Goal: Task Accomplishment & Management: Complete application form

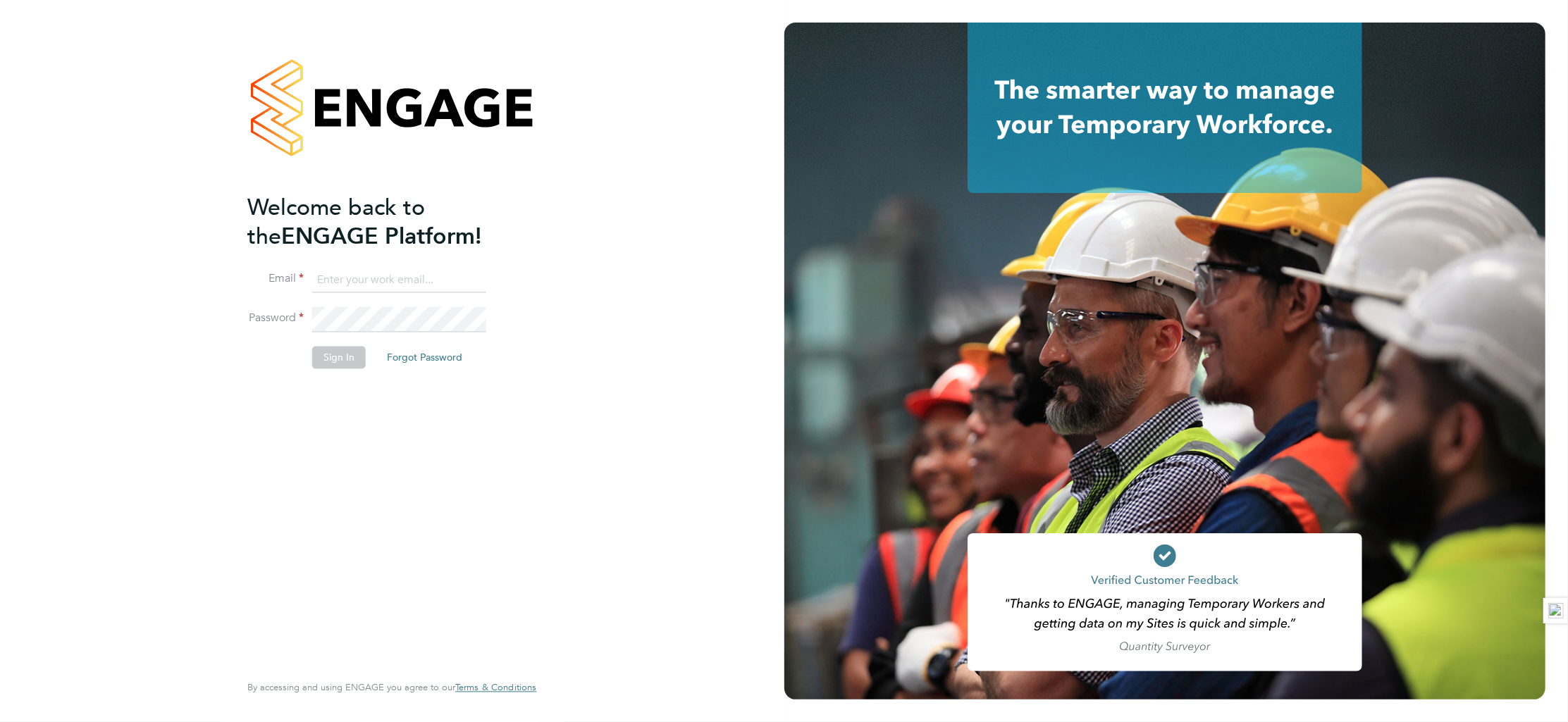
click at [378, 280] on input at bounding box center [399, 280] width 174 height 25
type input "tom.grigg@randstadcpe.com"
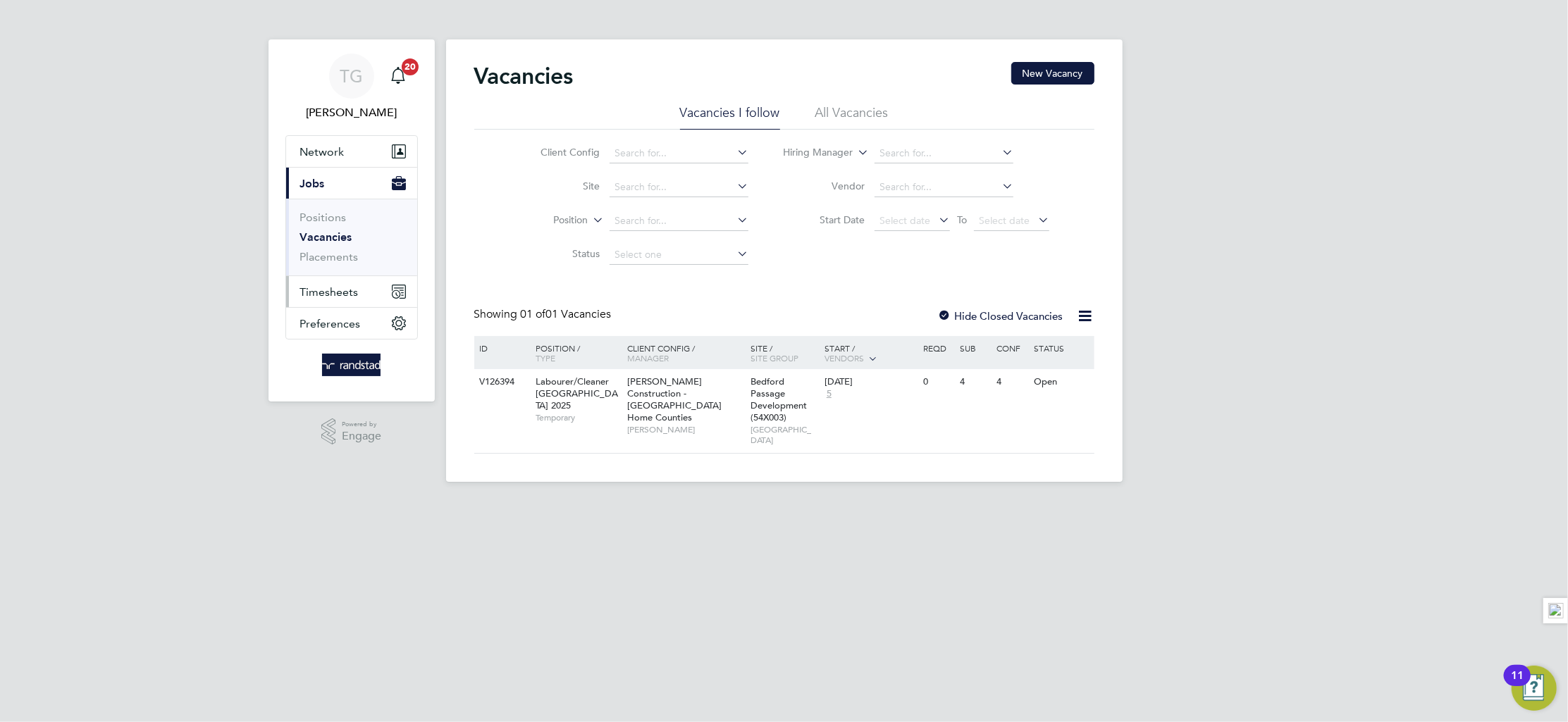
click at [326, 289] on span "Timesheets" at bounding box center [329, 292] width 59 height 13
click at [343, 294] on span "Timesheets" at bounding box center [329, 292] width 59 height 13
click at [343, 252] on link "Timesheets" at bounding box center [329, 249] width 59 height 13
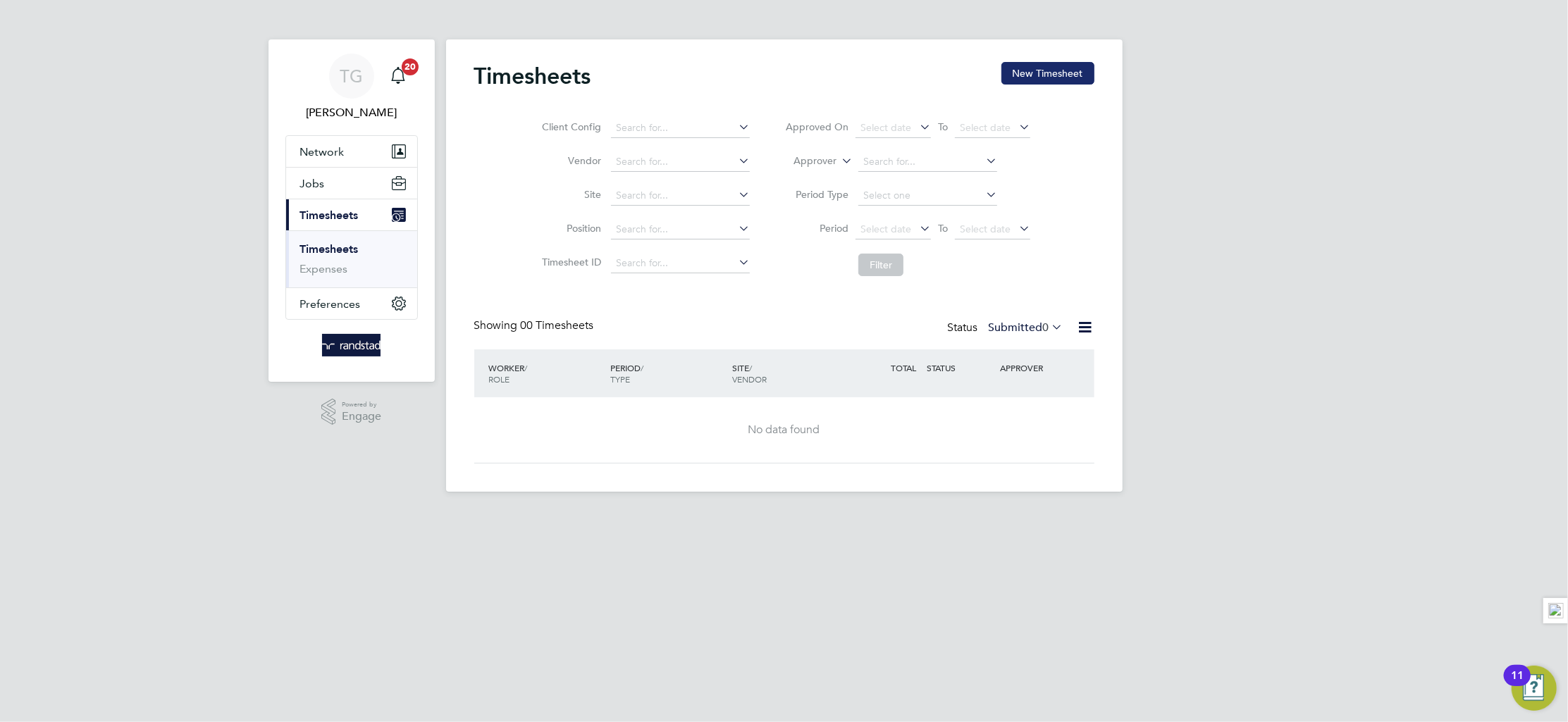
click at [1056, 67] on button "New Timesheet" at bounding box center [1048, 73] width 93 height 23
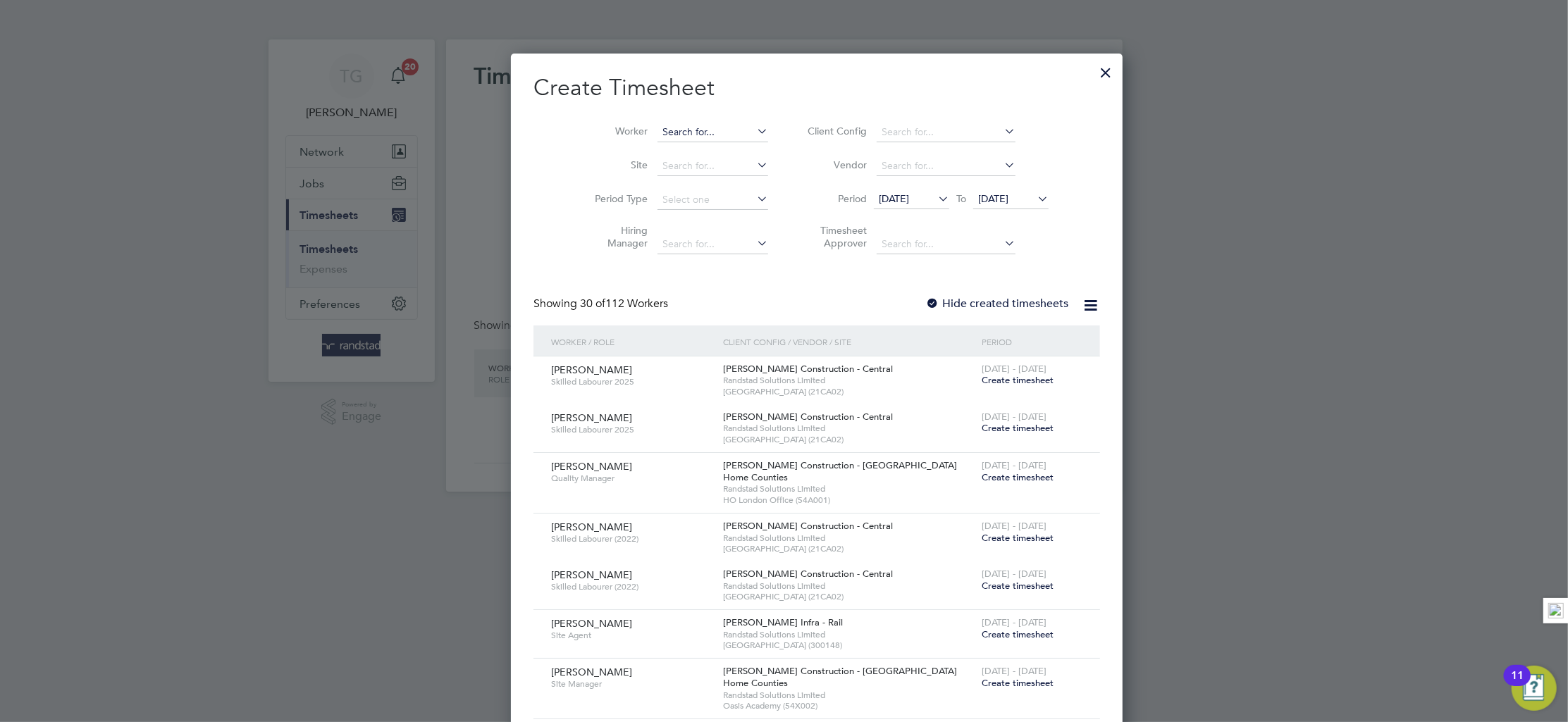
scroll to position [2725, 545]
click at [661, 131] on input at bounding box center [712, 132] width 110 height 20
click at [714, 145] on b "Odoi" at bounding box center [726, 151] width 24 height 12
type input "[PERSON_NAME]"
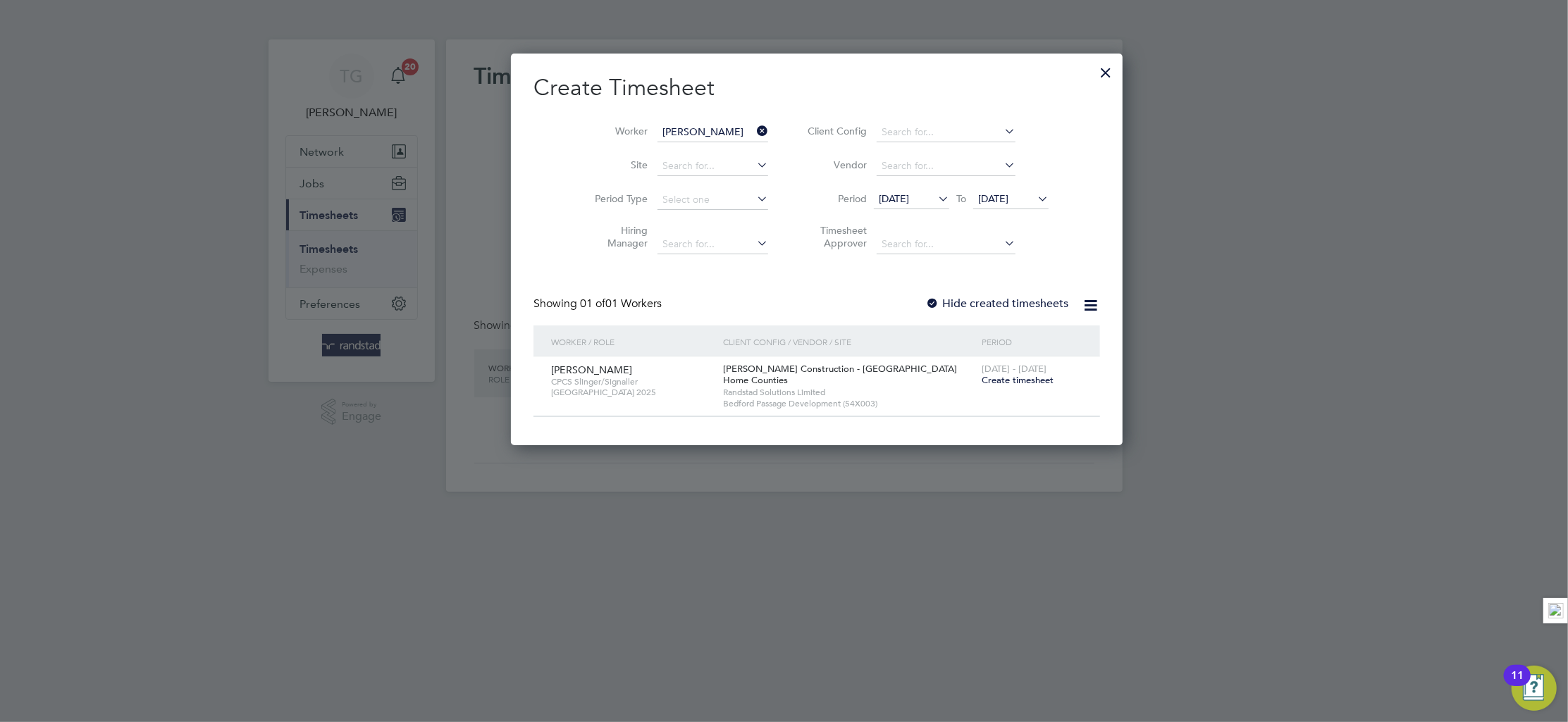
scroll to position [393, 545]
click at [982, 379] on span "Create timesheet" at bounding box center [1018, 379] width 72 height 12
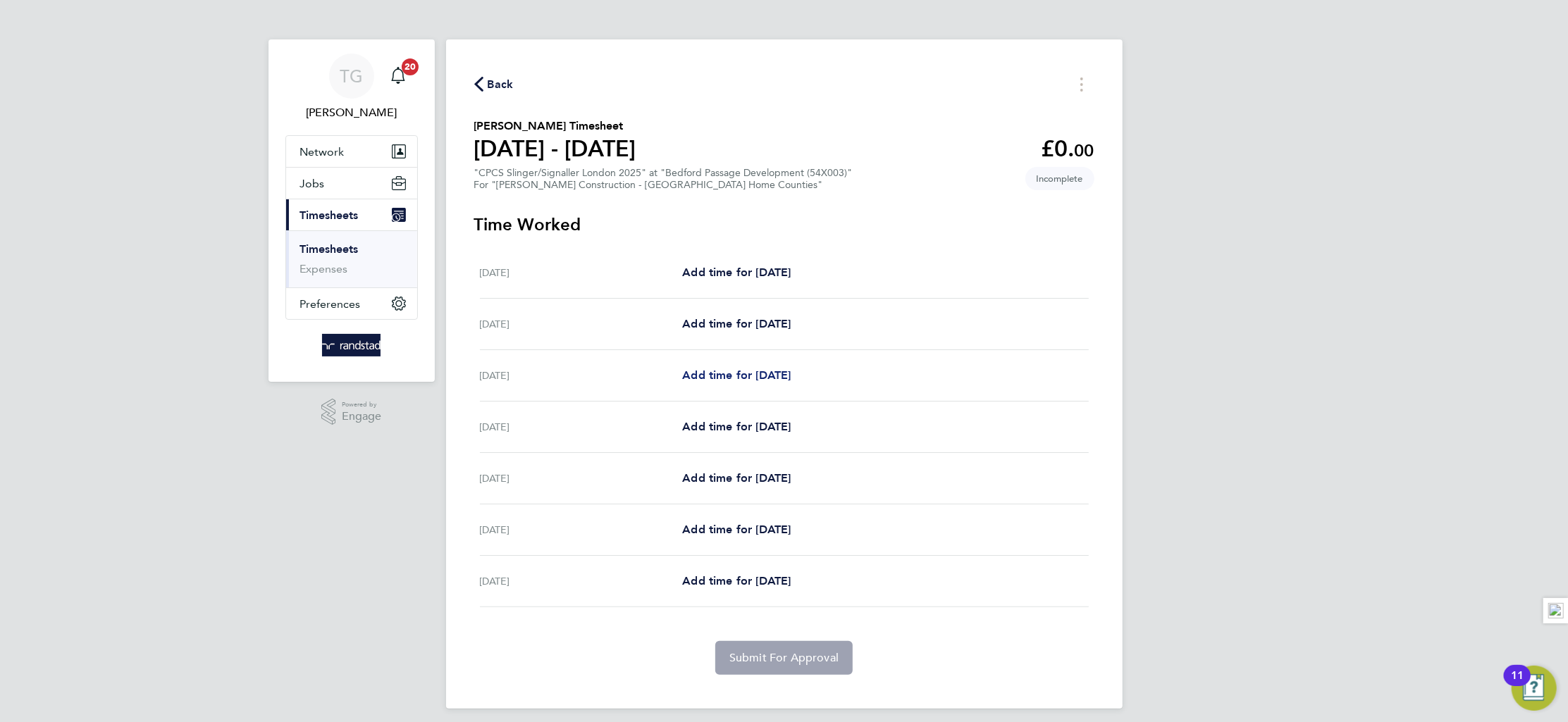
click at [741, 368] on span "Add time for [DATE]" at bounding box center [736, 375] width 109 height 13
select select "30"
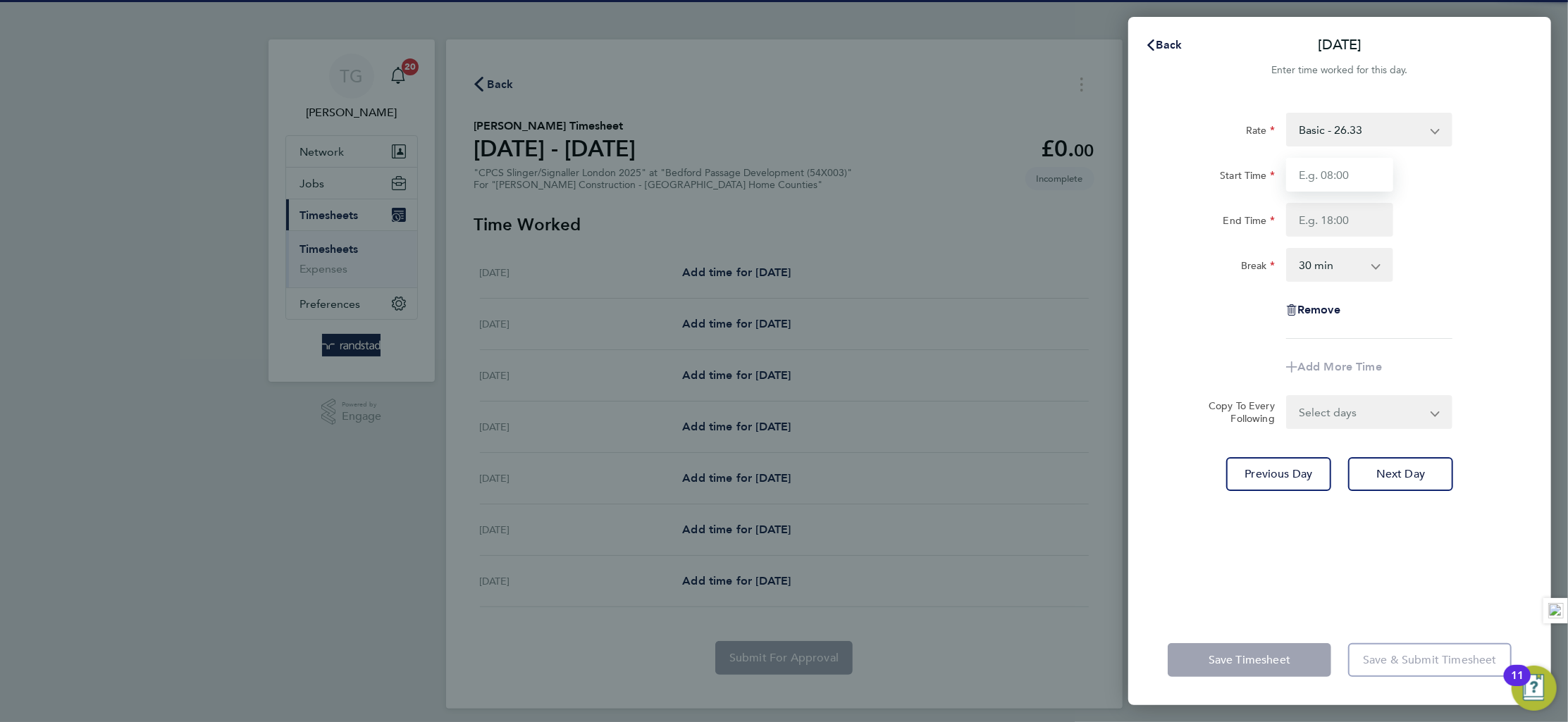
click at [1354, 171] on input "Start Time" at bounding box center [1340, 174] width 107 height 34
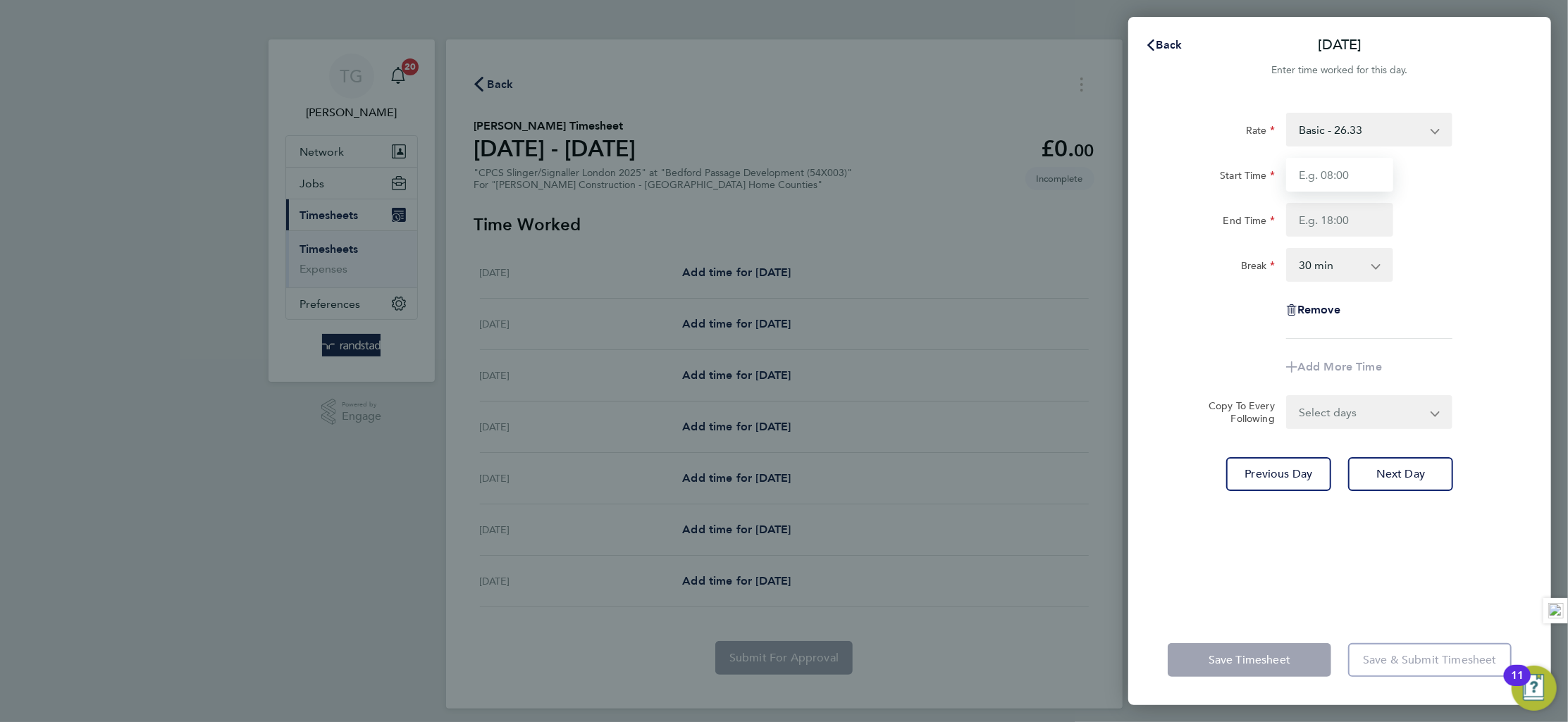
type input "07:00"
click at [1350, 220] on input "End Time" at bounding box center [1340, 219] width 107 height 34
type input "18:00"
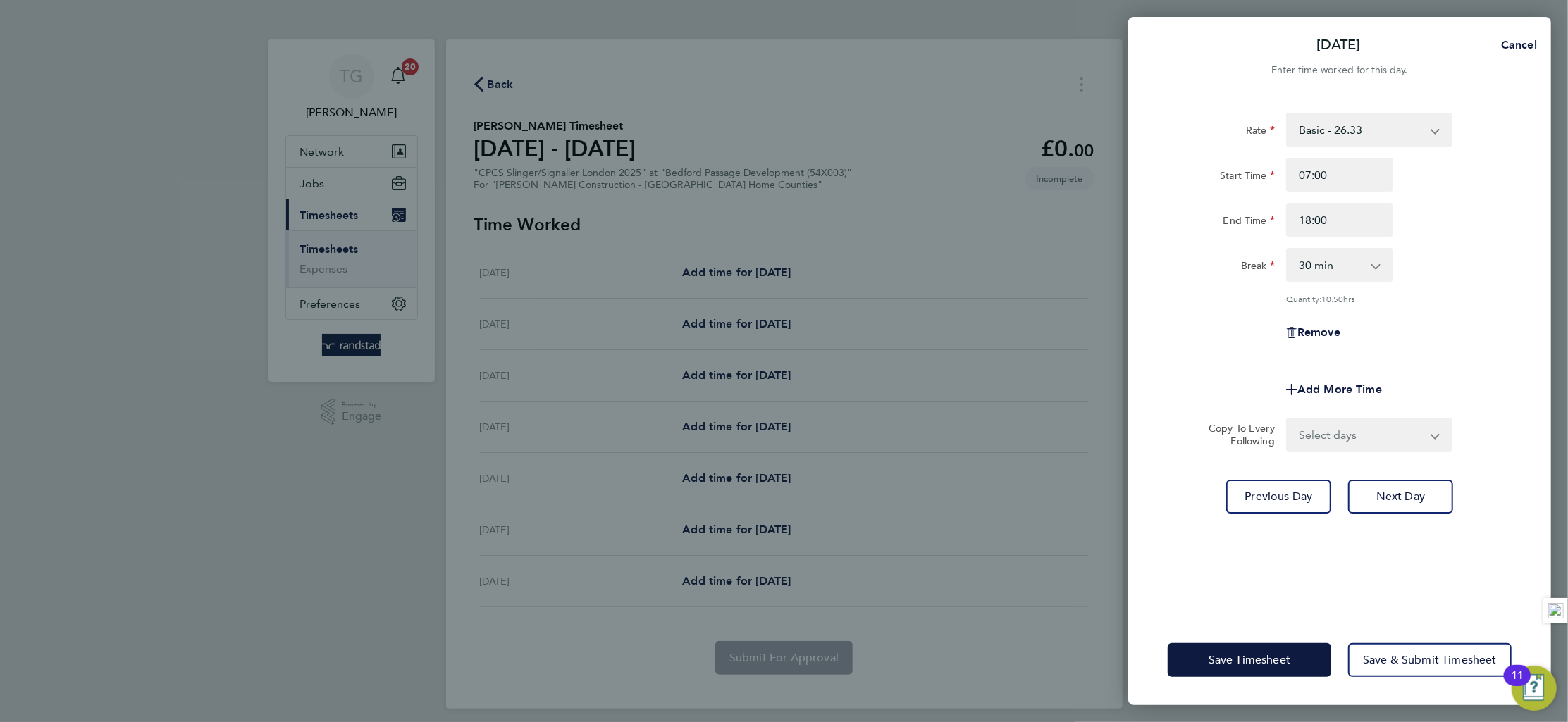
drag, startPoint x: 1520, startPoint y: 248, endPoint x: 1513, endPoint y: 435, distance: 187.1
click at [1519, 248] on div "Rate Basic - 26.33 Overtime - 38.20 Start Time 07:00 End Time 18:00 Break 0 min…" at bounding box center [1340, 356] width 423 height 519
click at [1399, 490] on span "Next Day" at bounding box center [1401, 497] width 49 height 14
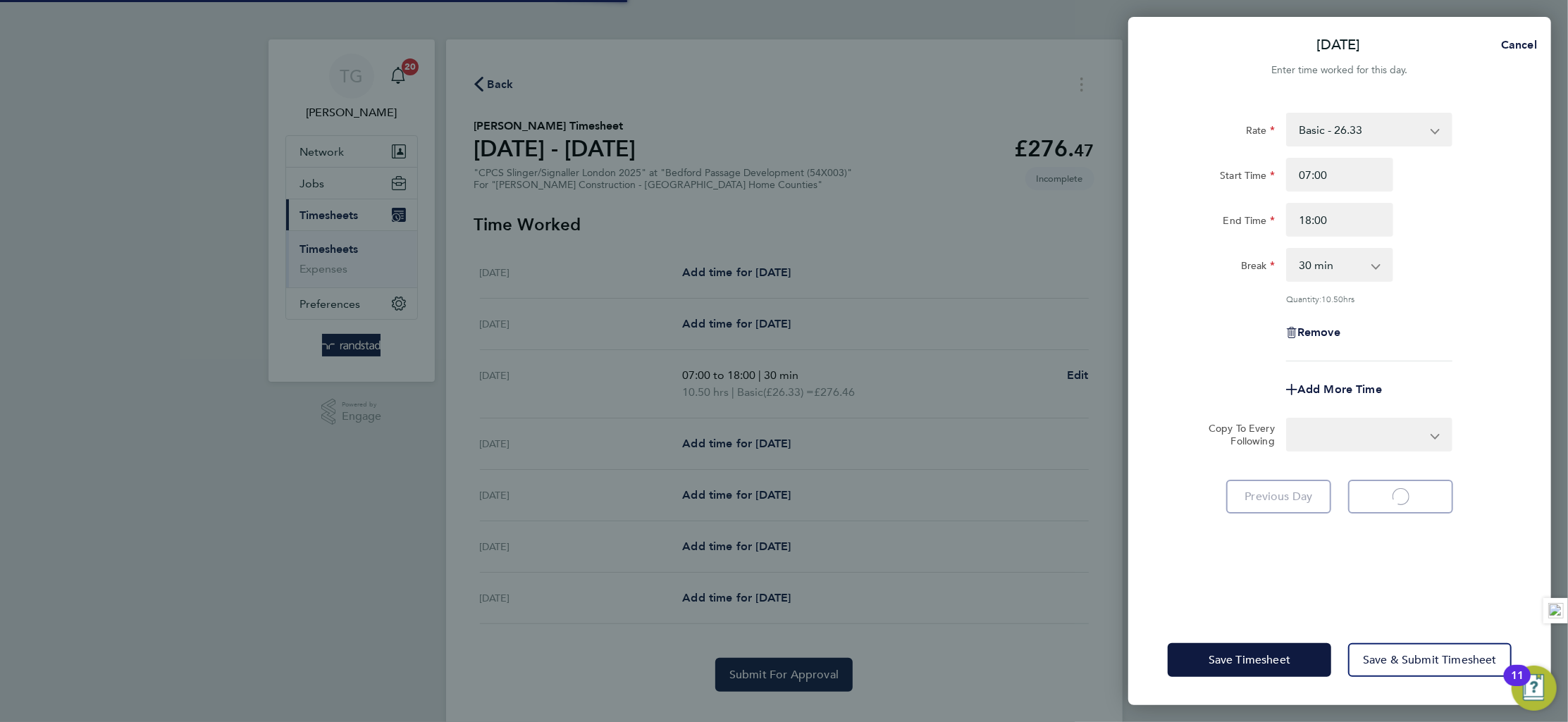
select select "30"
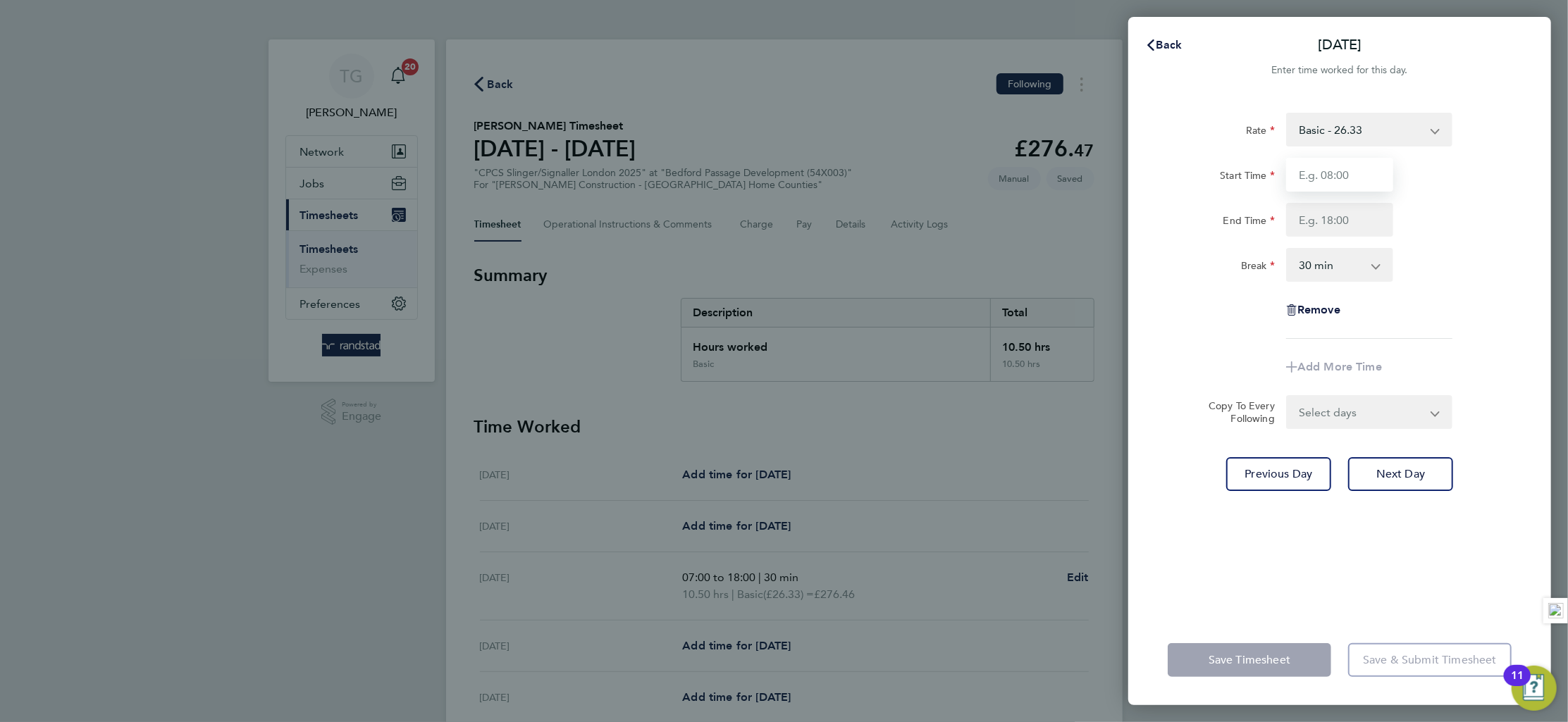
click at [1346, 176] on input "Start Time" at bounding box center [1340, 174] width 107 height 34
type input "07:00"
click at [1340, 221] on input "End Time" at bounding box center [1340, 219] width 107 height 34
type input "18:00"
click at [1509, 283] on div "Rate Basic - 26.33 Overtime - 38.20 Start Time 07:00 End Time 18:00 Break 0 min…" at bounding box center [1340, 225] width 344 height 226
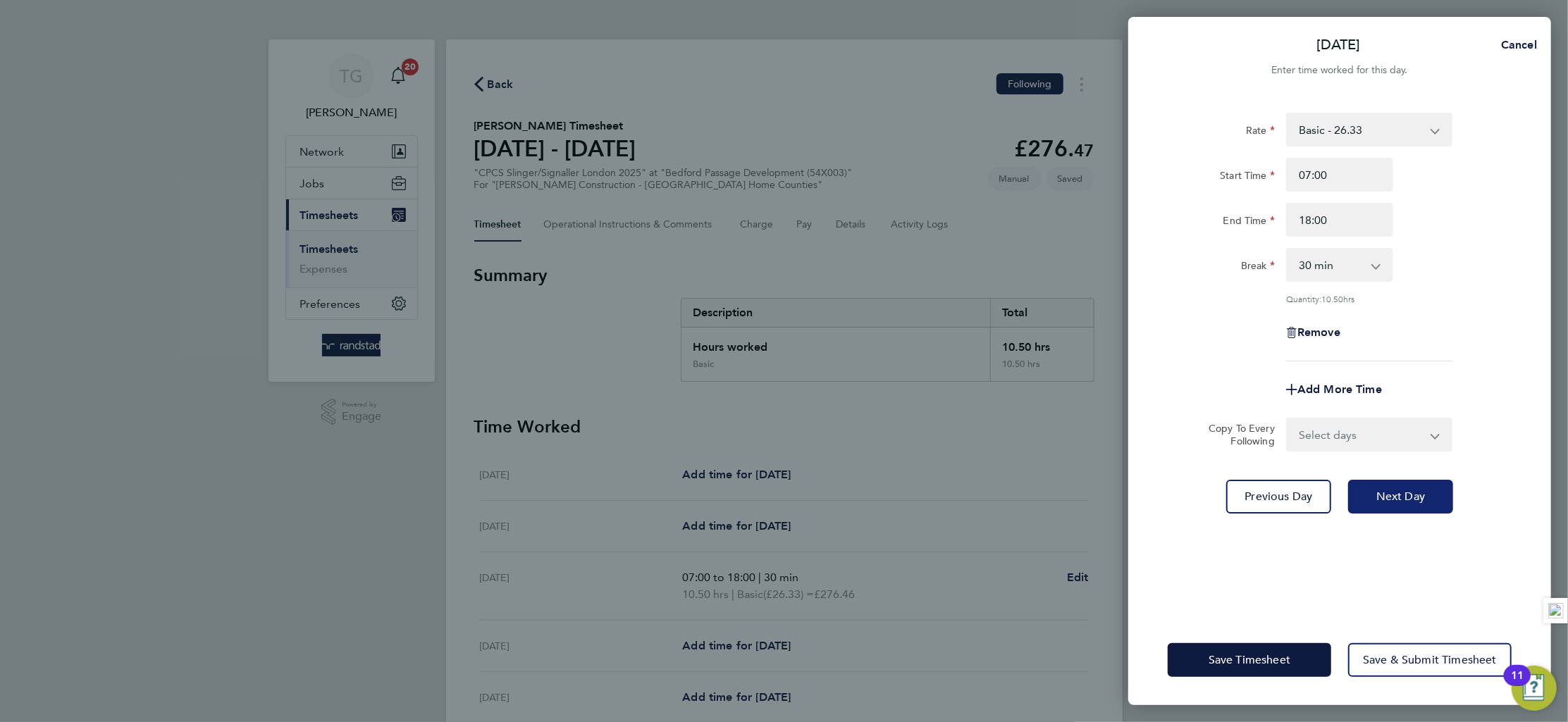
click at [1397, 512] on button "Next Day" at bounding box center [1401, 496] width 105 height 34
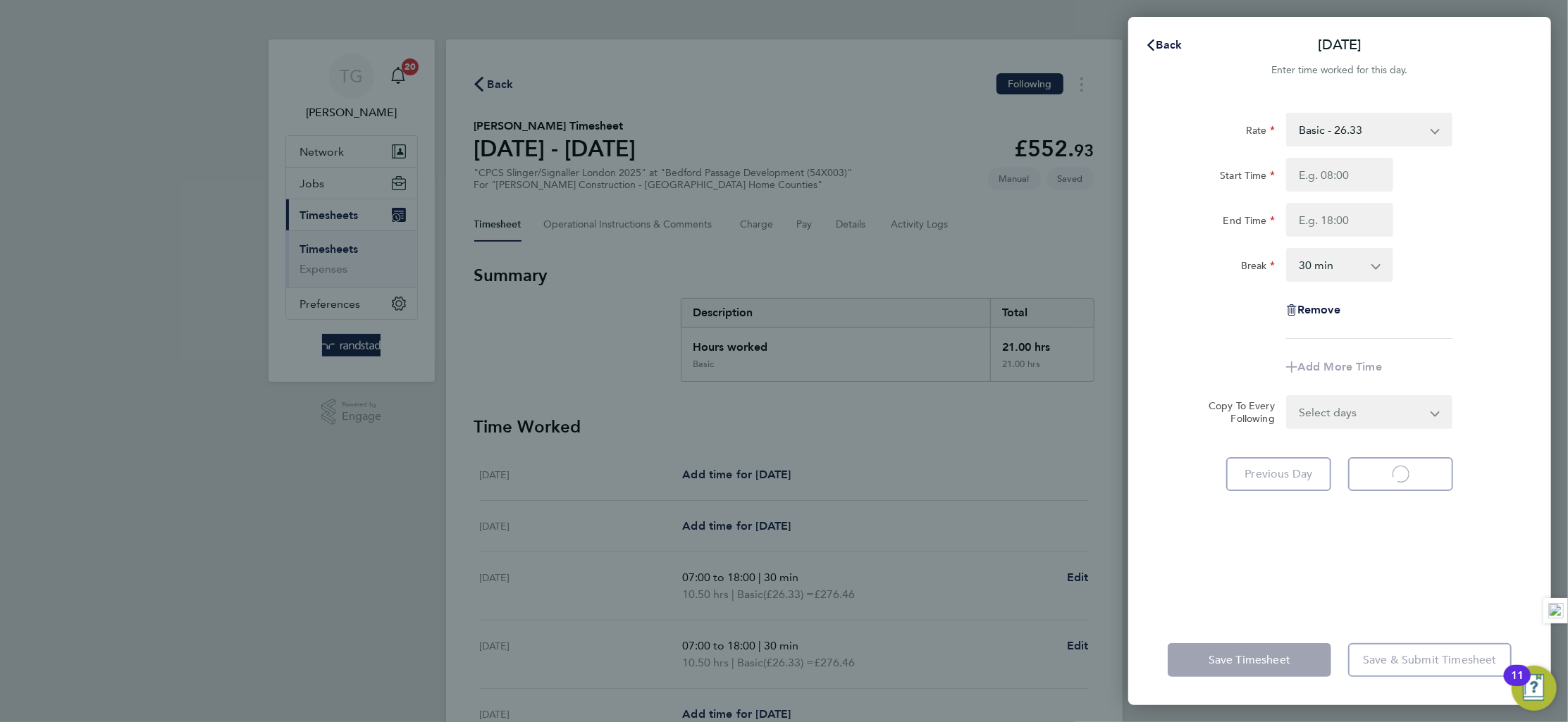
select select "30"
click at [1340, 169] on input "Start Time" at bounding box center [1340, 174] width 107 height 34
type input "07:00"
click at [1340, 219] on input "End Time" at bounding box center [1340, 219] width 107 height 34
type input "18:00"
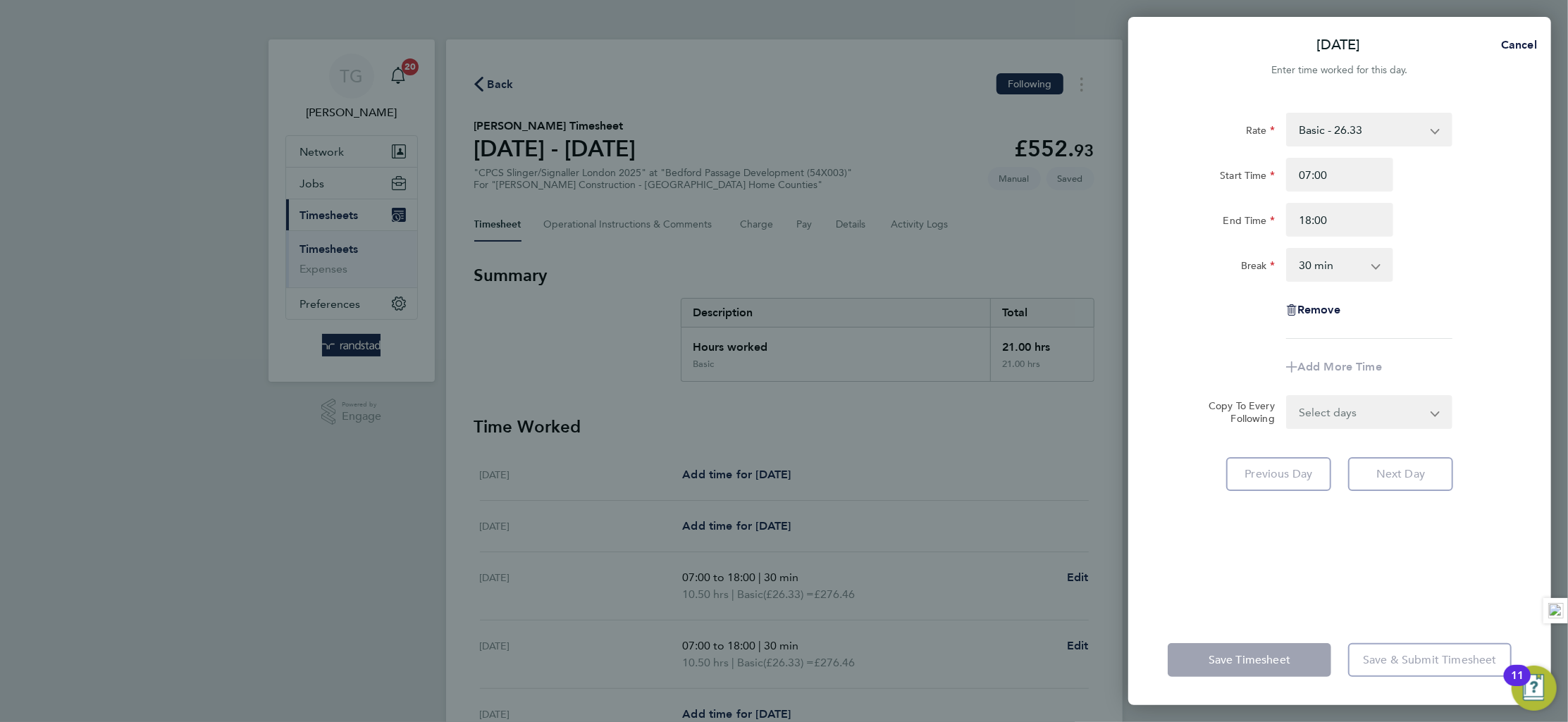
click at [1488, 240] on div "Rate Basic - 26.33 Overtime - 38.20 Start Time 07:00 End Time 18:00 Break 0 min…" at bounding box center [1340, 225] width 344 height 226
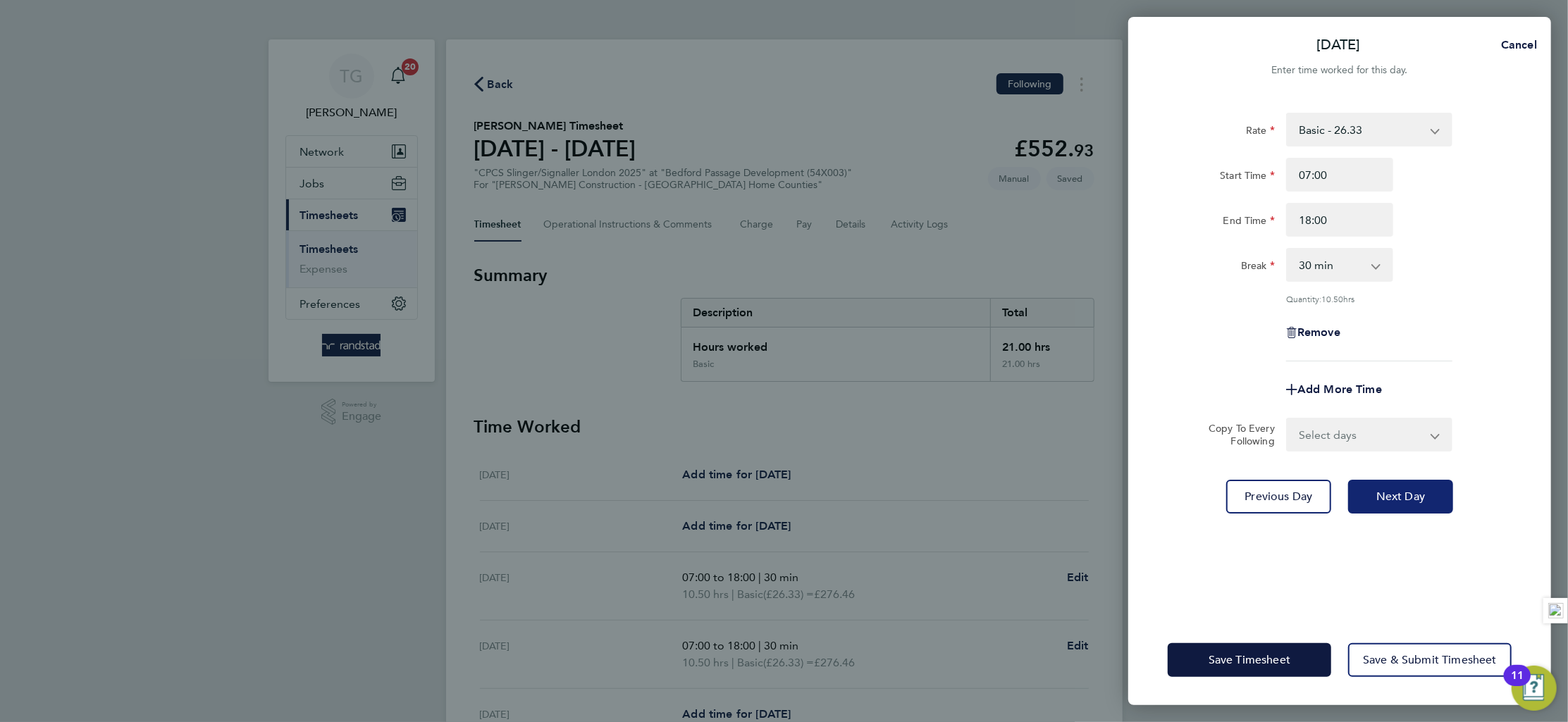
click at [1404, 509] on button "Next Day" at bounding box center [1401, 496] width 105 height 34
select select "30"
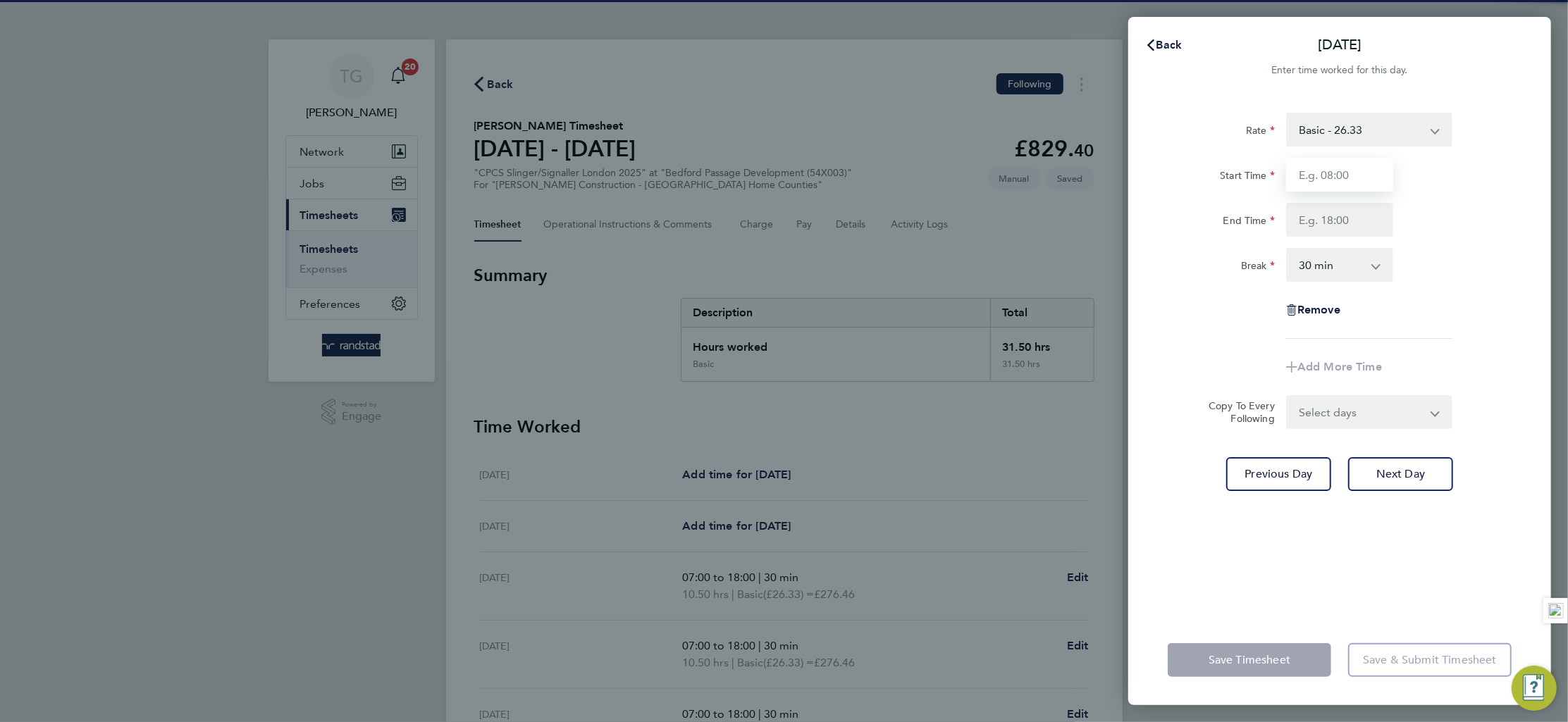
click at [1350, 174] on input "Start Time" at bounding box center [1340, 174] width 107 height 34
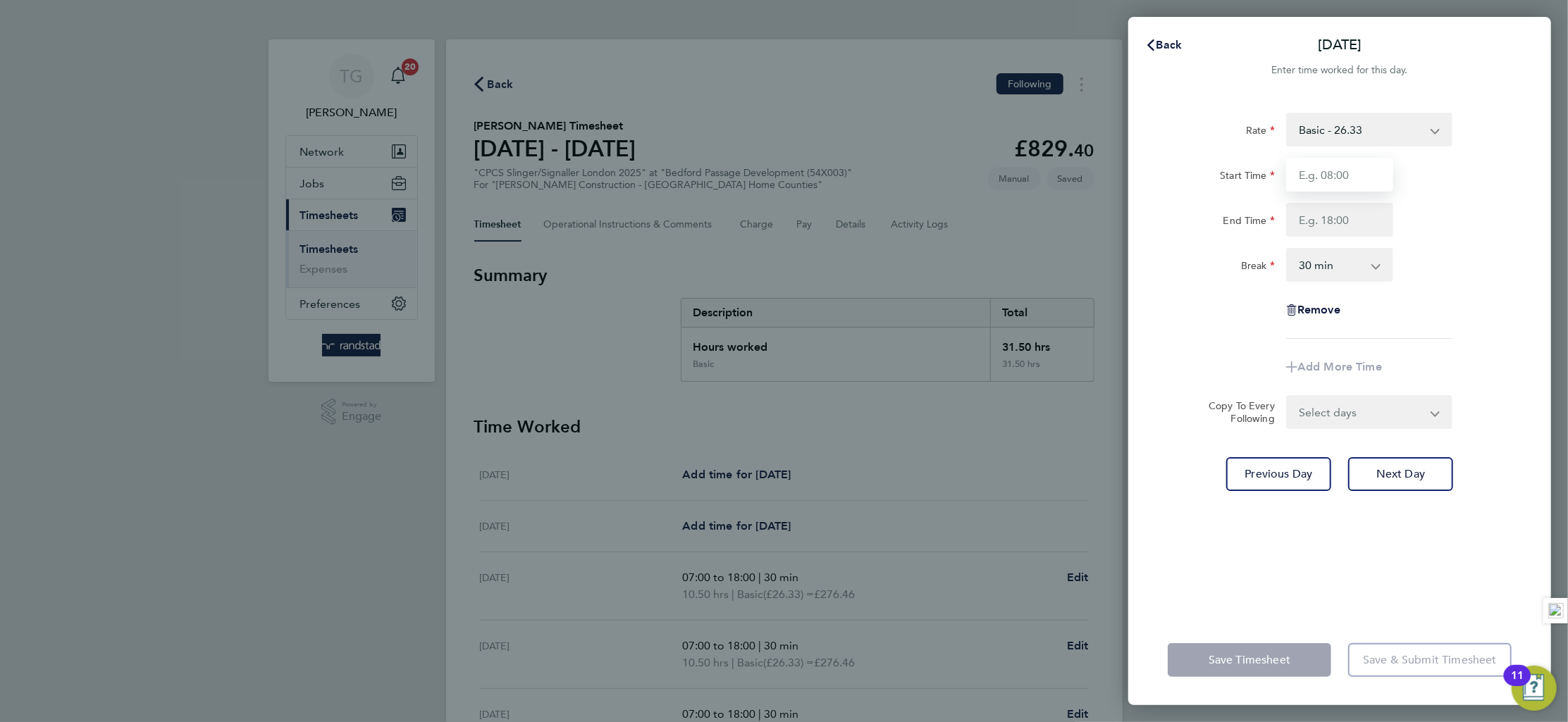
type input "07:00"
click at [1335, 219] on input "End Time" at bounding box center [1340, 219] width 107 height 34
type input "18:00"
click at [1490, 273] on div "Break 0 min 15 min 30 min 45 min 60 min 75 min 90 min" at bounding box center [1340, 264] width 355 height 34
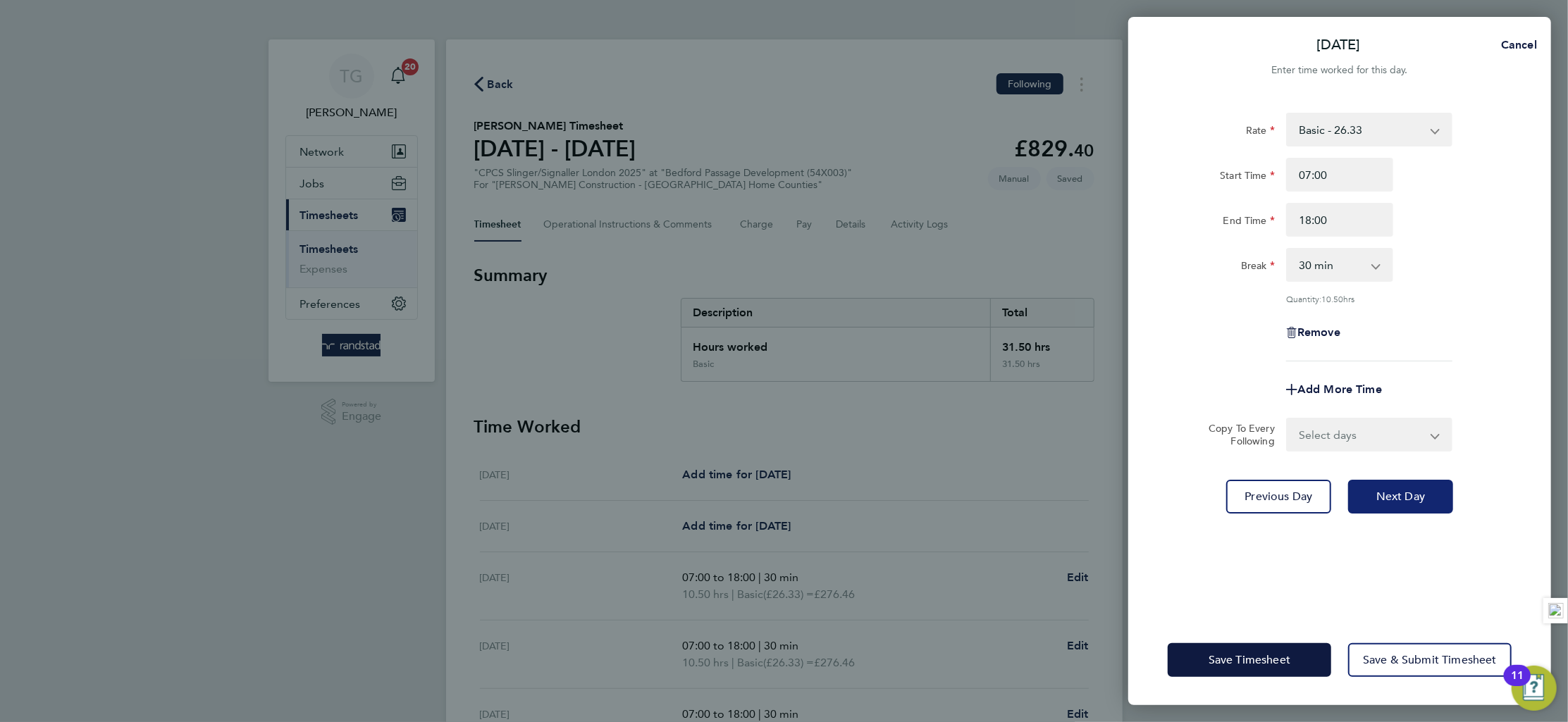
click at [1408, 495] on span "Next Day" at bounding box center [1401, 497] width 49 height 14
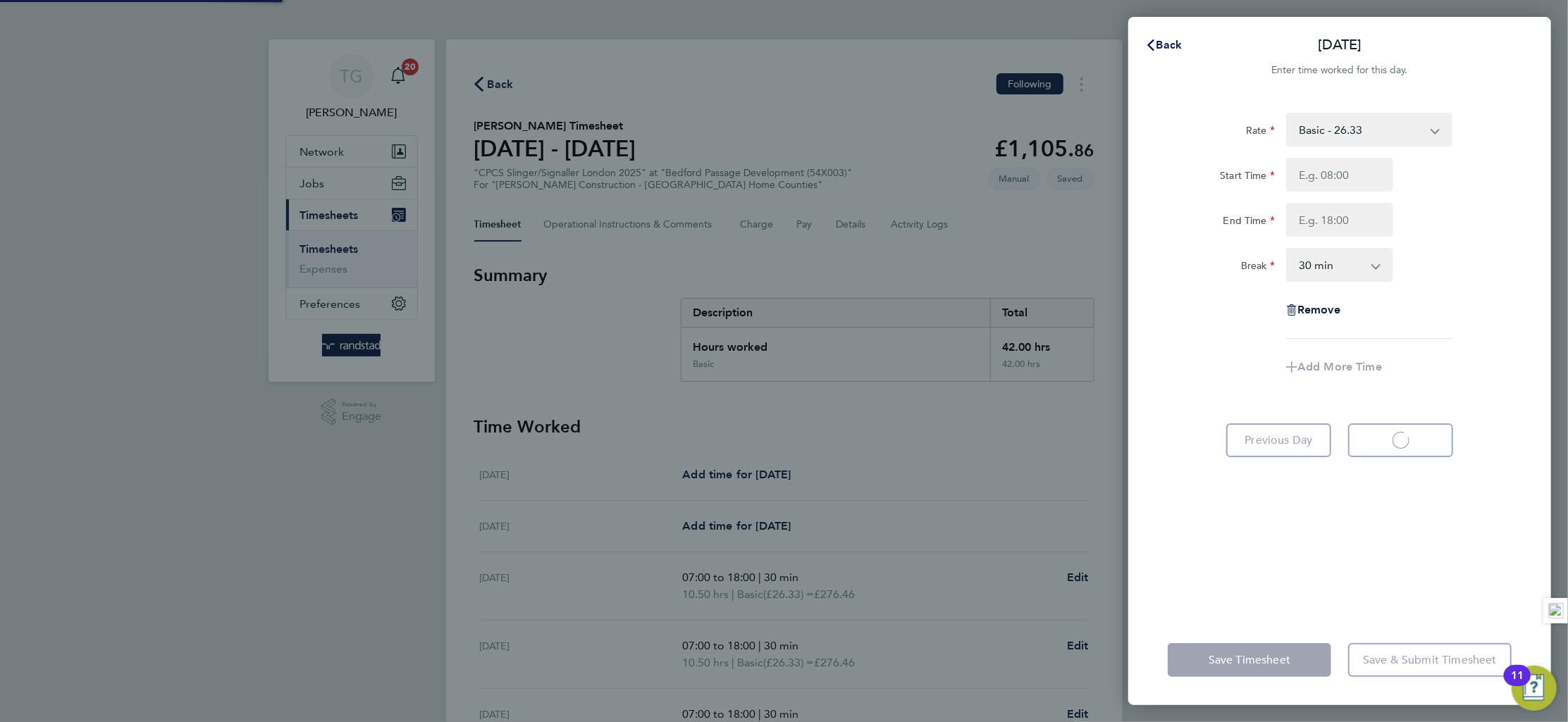
select select "30"
click at [1347, 175] on input "Start Time" at bounding box center [1340, 174] width 107 height 34
type input "07:00"
click at [1340, 224] on input "End Time" at bounding box center [1340, 219] width 107 height 34
type input "18:00"
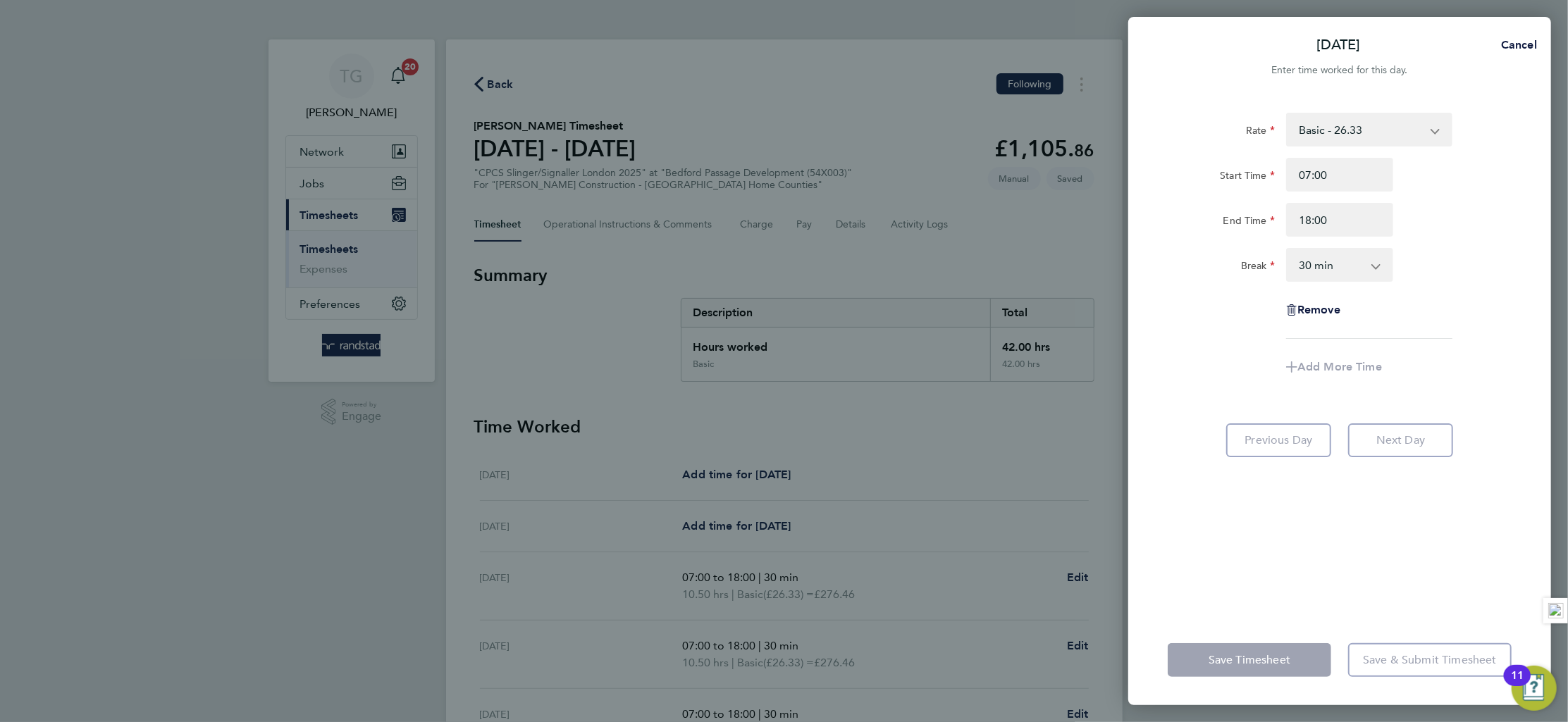
click at [1498, 233] on div "End Time 18:00" at bounding box center [1340, 219] width 355 height 34
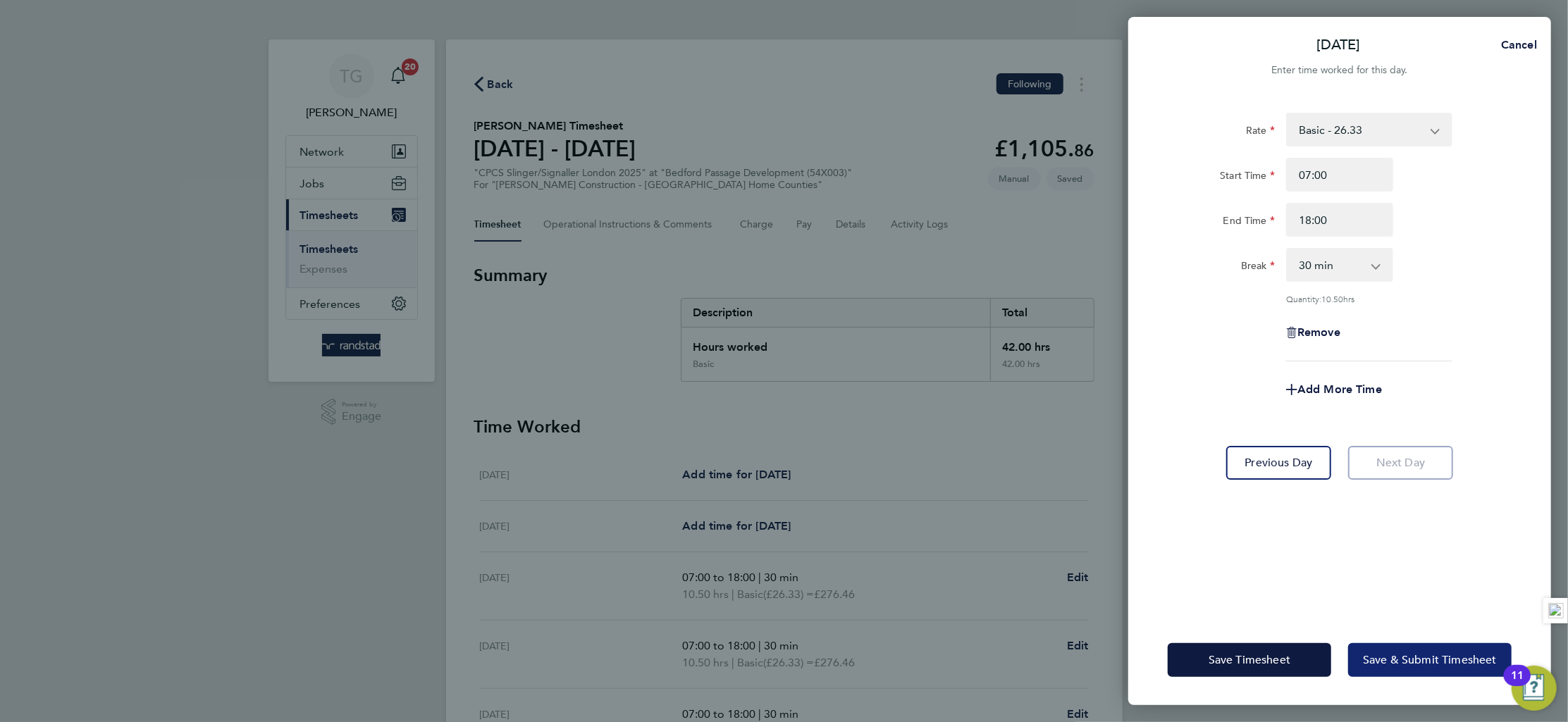
click at [1404, 648] on button "Save & Submit Timesheet" at bounding box center [1430, 659] width 164 height 34
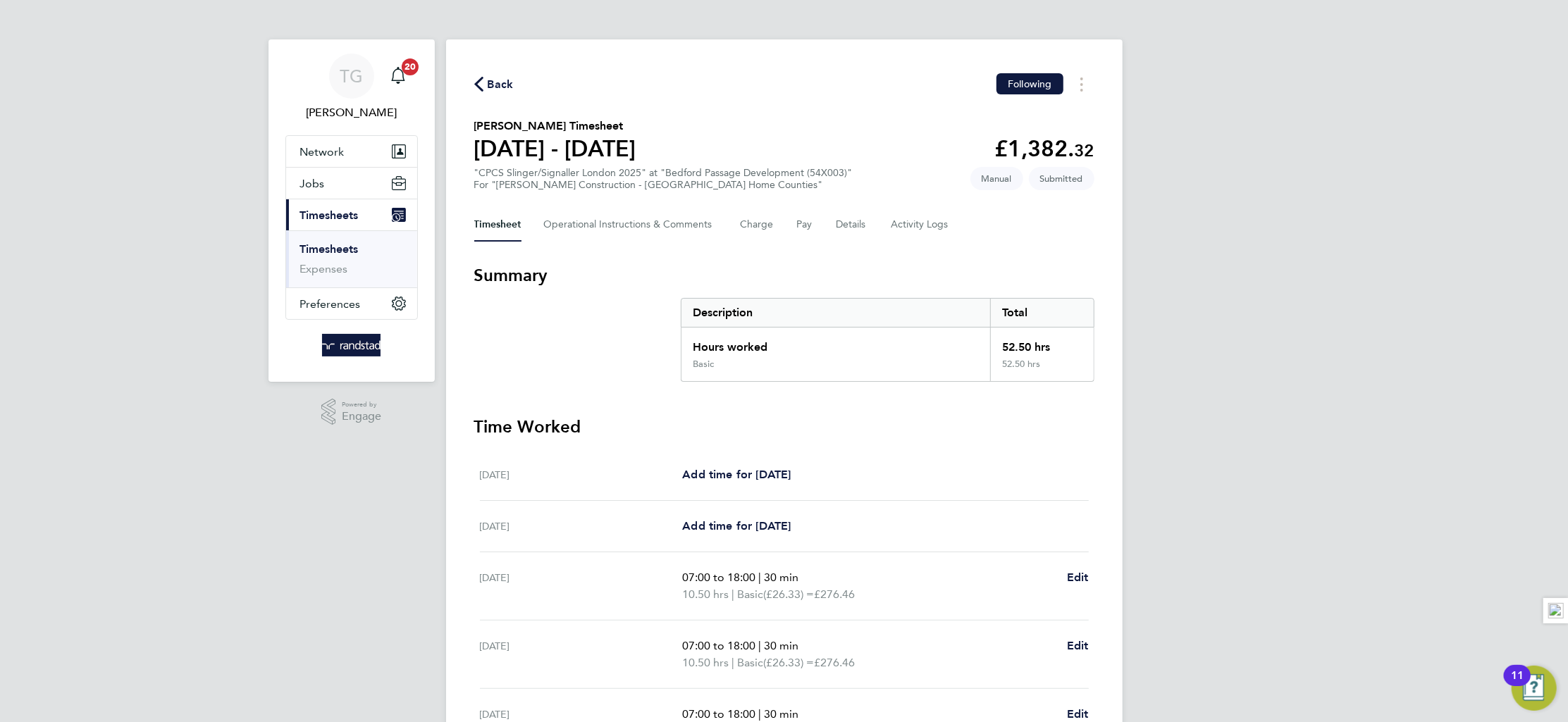
click at [876, 250] on div "Back Following [PERSON_NAME] Timesheet [DATE] - [DATE] £1,382. 32 "CPCS Slinger…" at bounding box center [784, 517] width 677 height 956
